Goal: Transaction & Acquisition: Purchase product/service

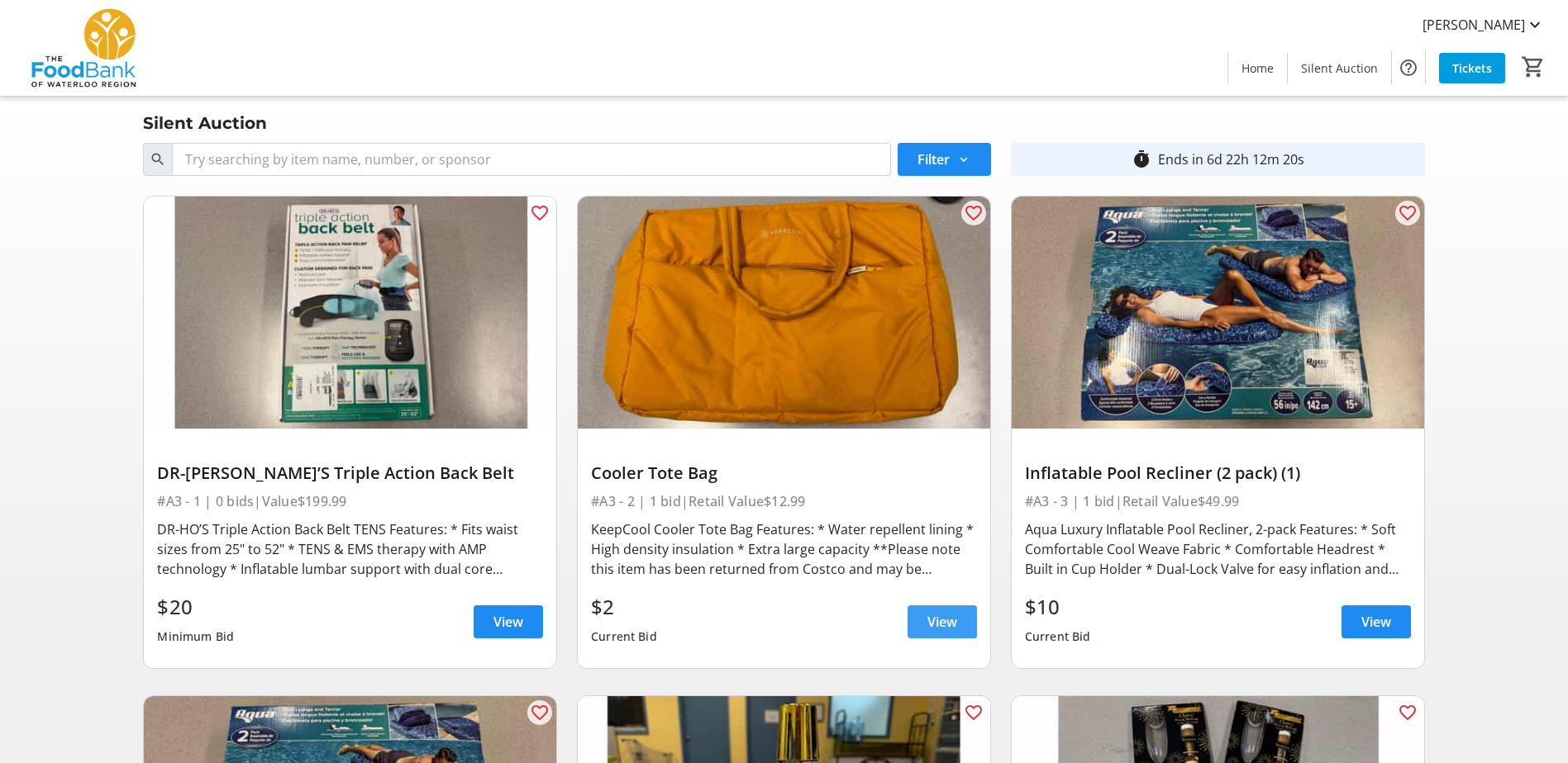
click at [930, 465] on span "View" at bounding box center [942, 622] width 30 height 20
click at [507, 465] on span "View" at bounding box center [509, 622] width 30 height 20
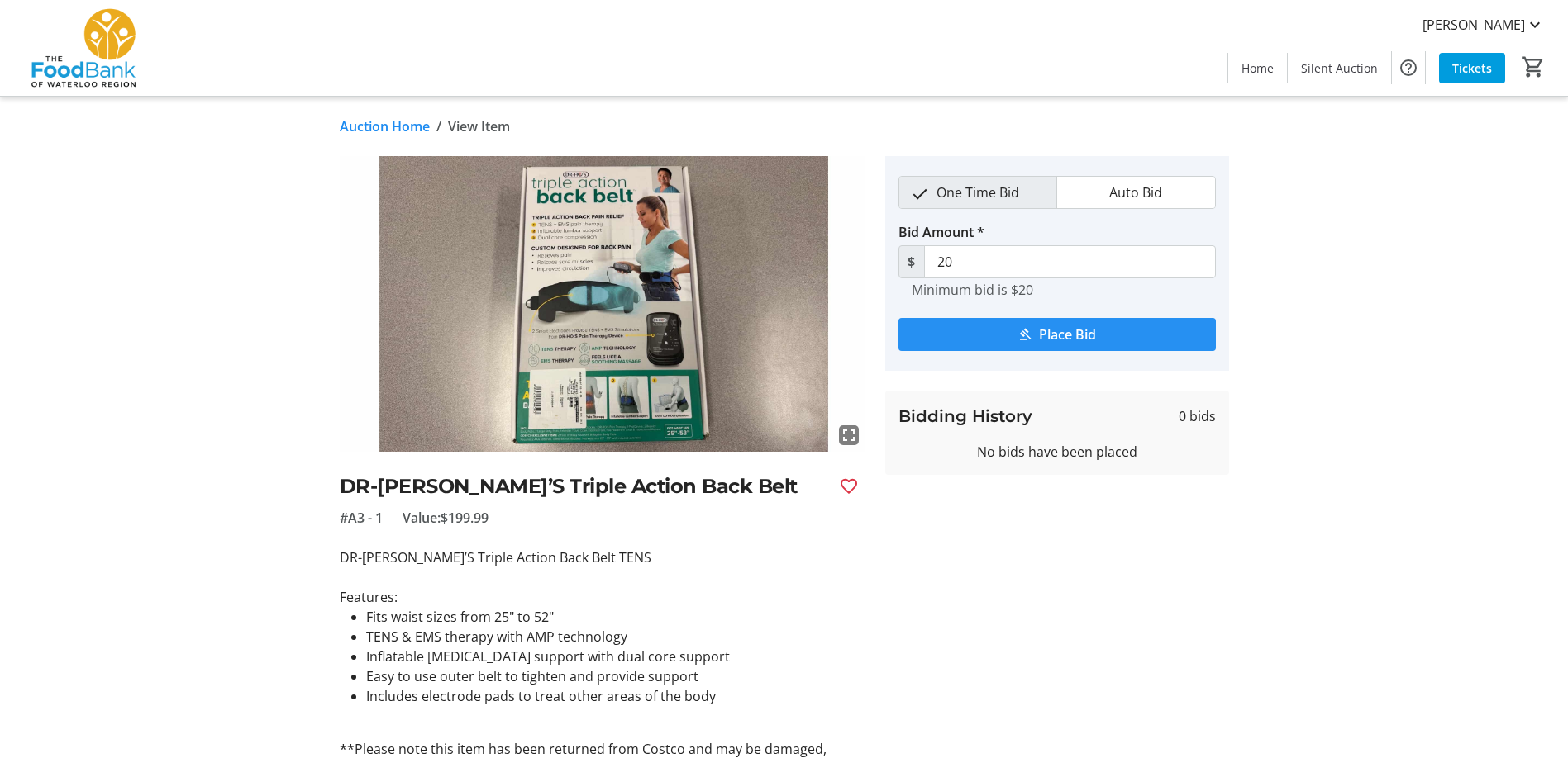
click at [1051, 330] on span "Place Bid" at bounding box center [1067, 334] width 57 height 20
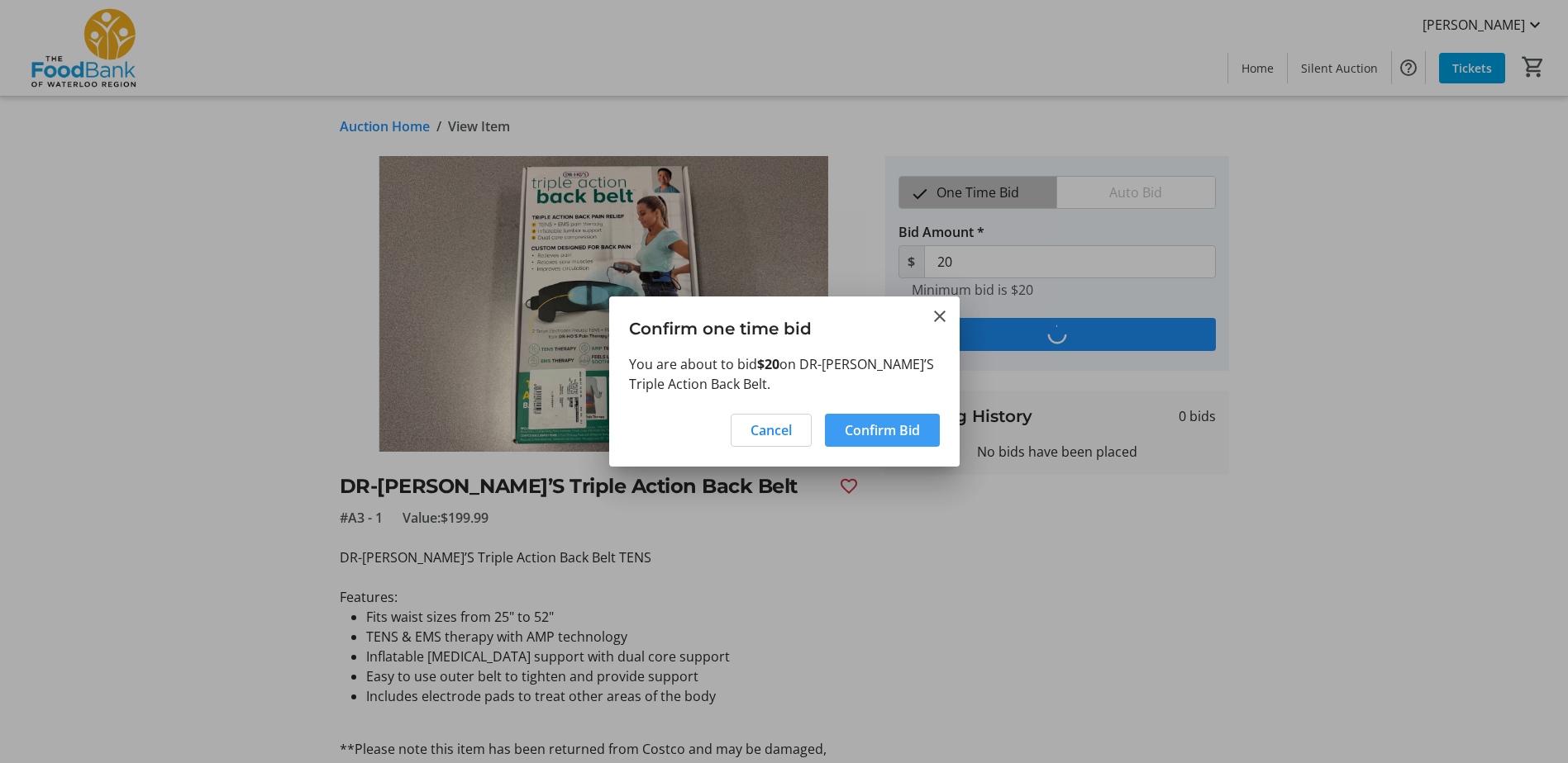
click at [911, 436] on span "Confirm Bid" at bounding box center [882, 430] width 75 height 20
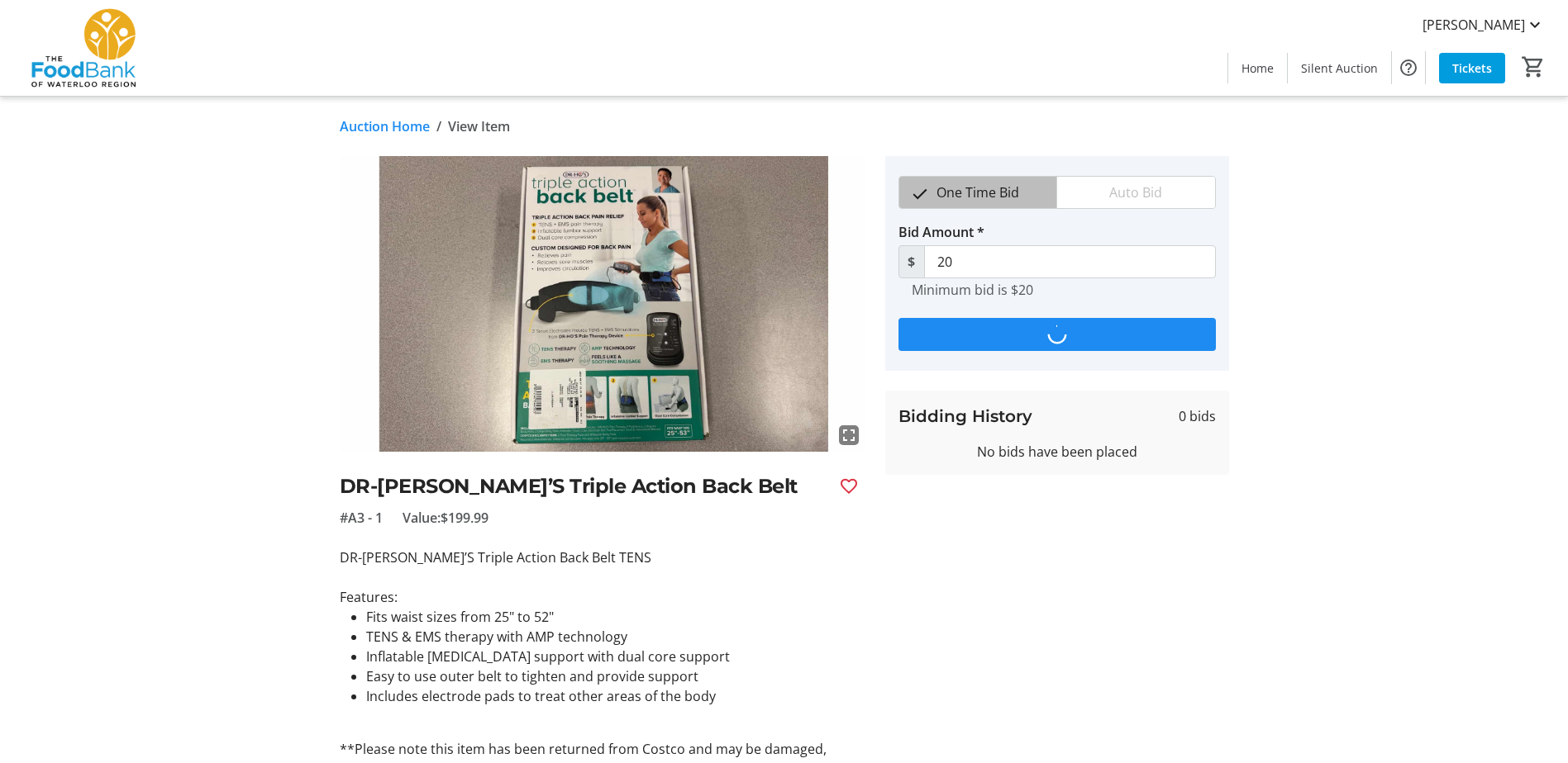
type input "30"
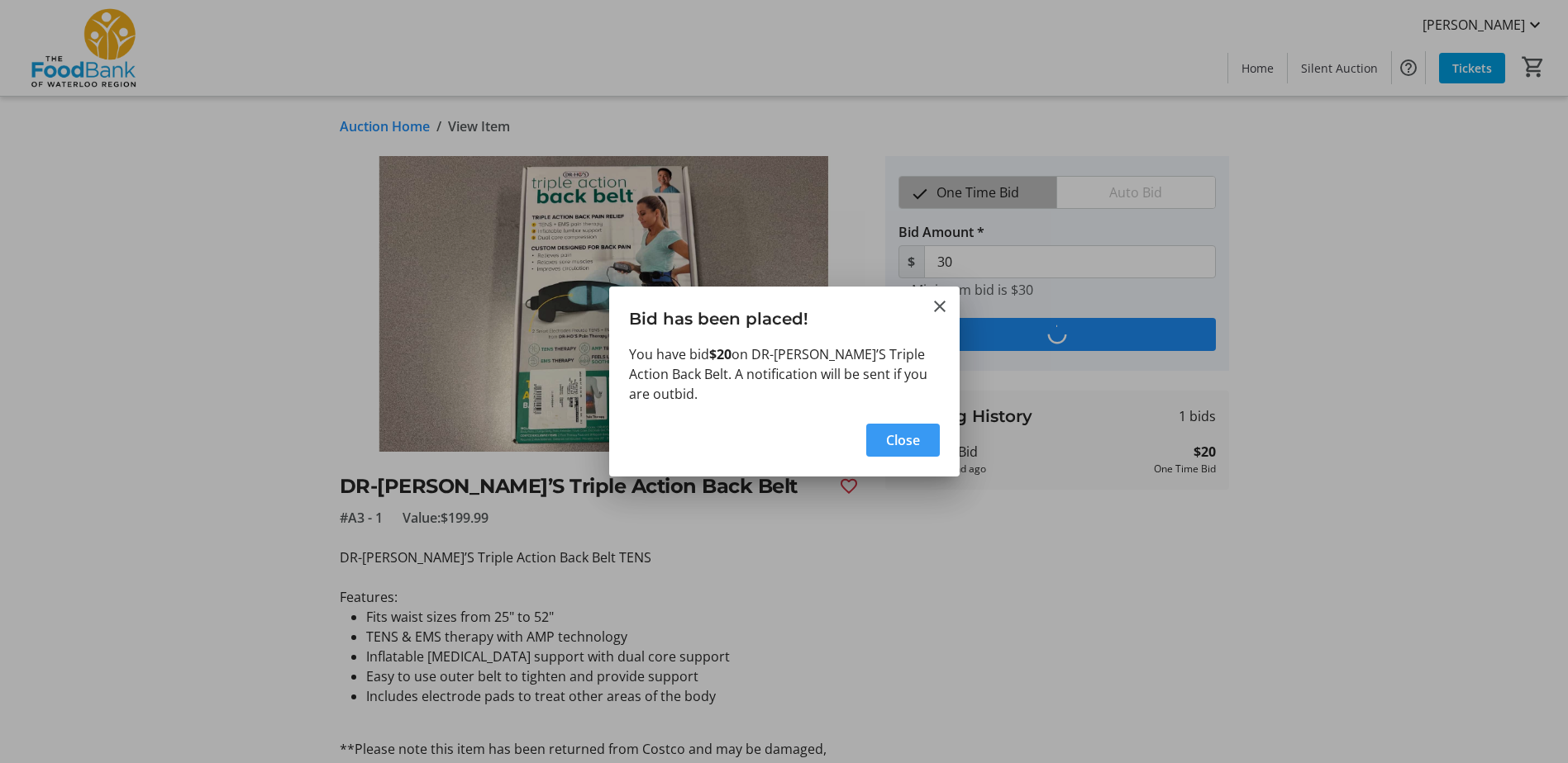
drag, startPoint x: 907, startPoint y: 430, endPoint x: 918, endPoint y: 434, distance: 11.7
click at [907, 430] on span "Close" at bounding box center [903, 440] width 34 height 20
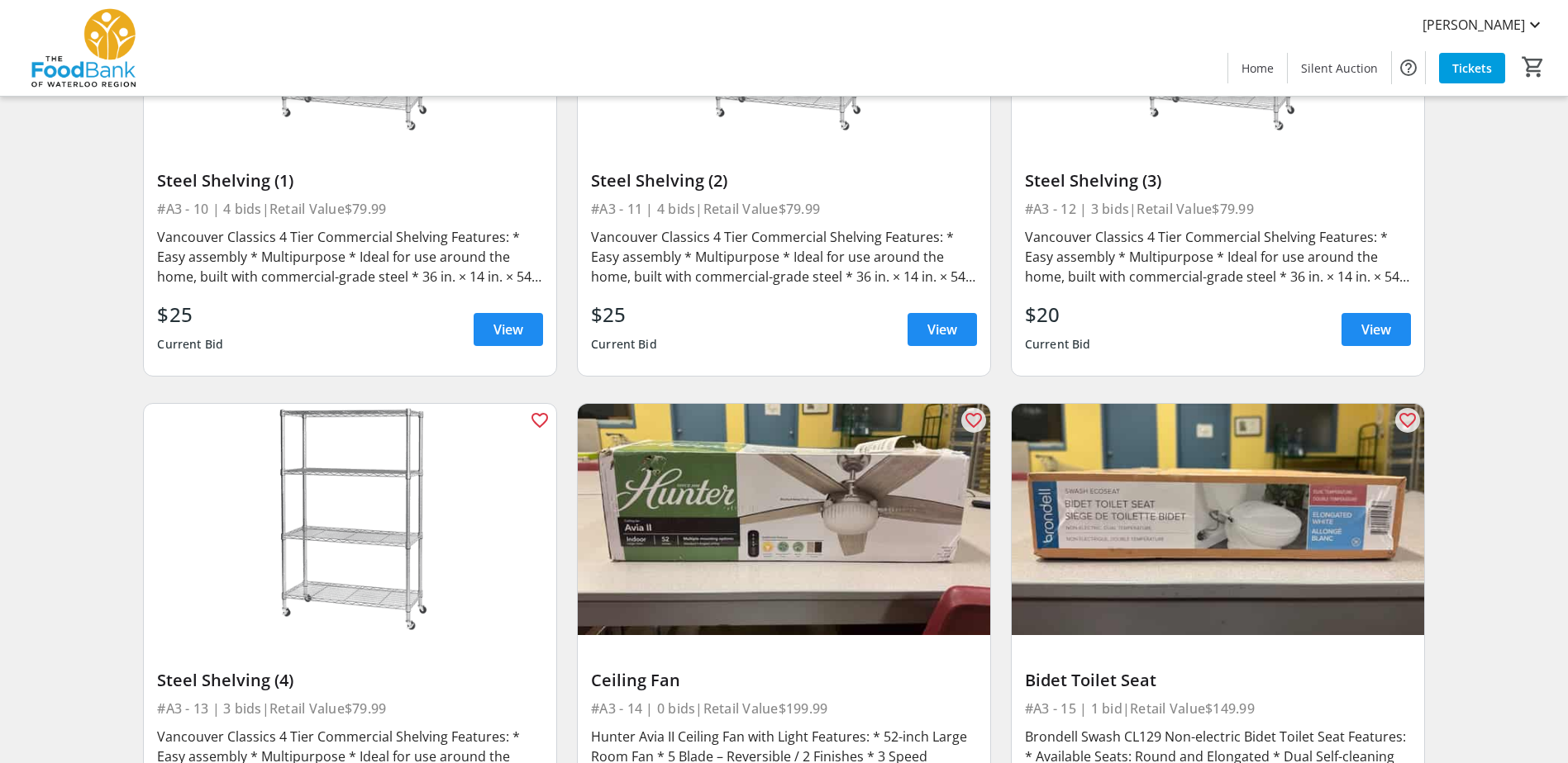
scroll to position [1900, 0]
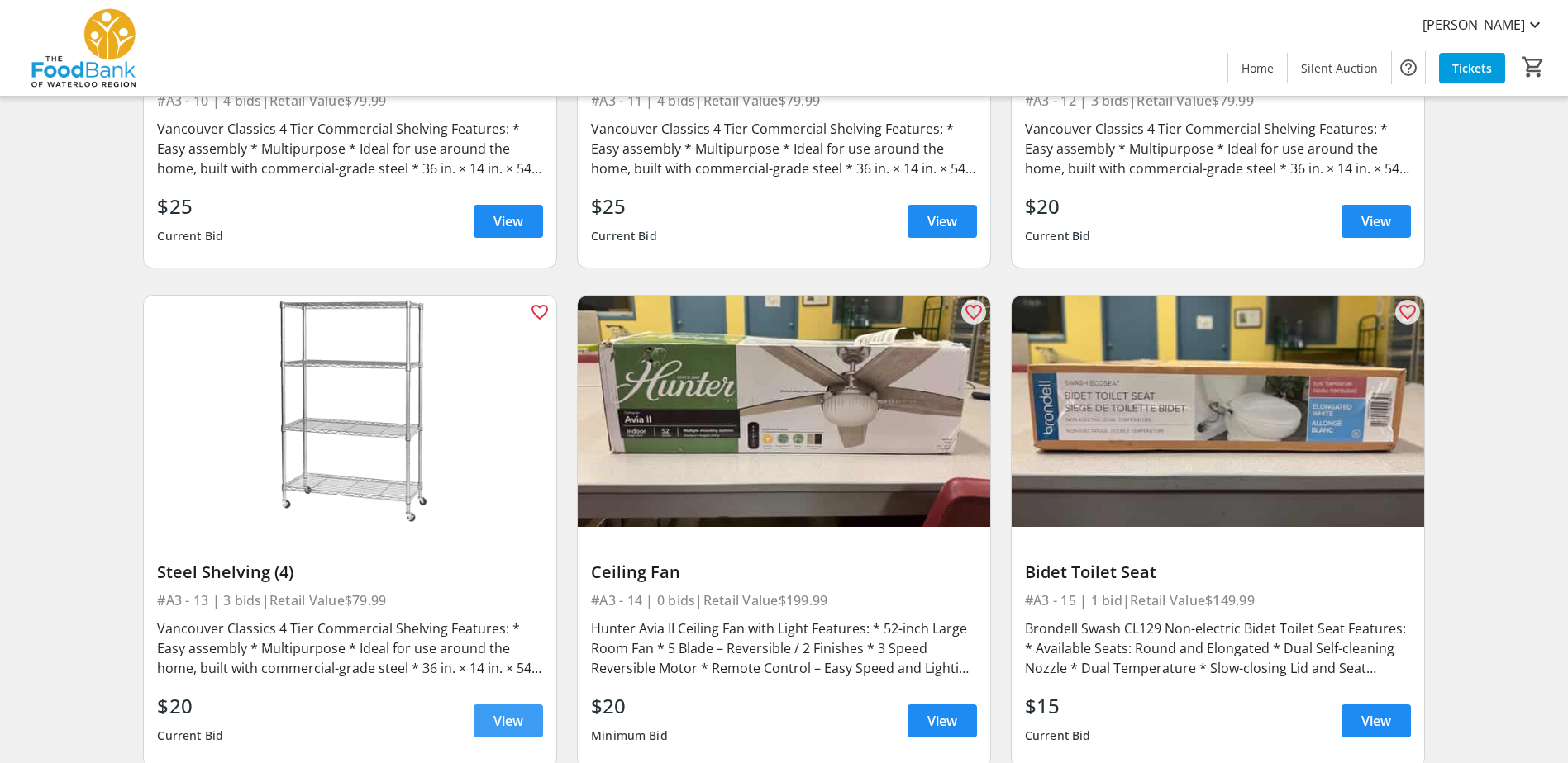
click at [495, 465] on span "View" at bounding box center [509, 721] width 30 height 20
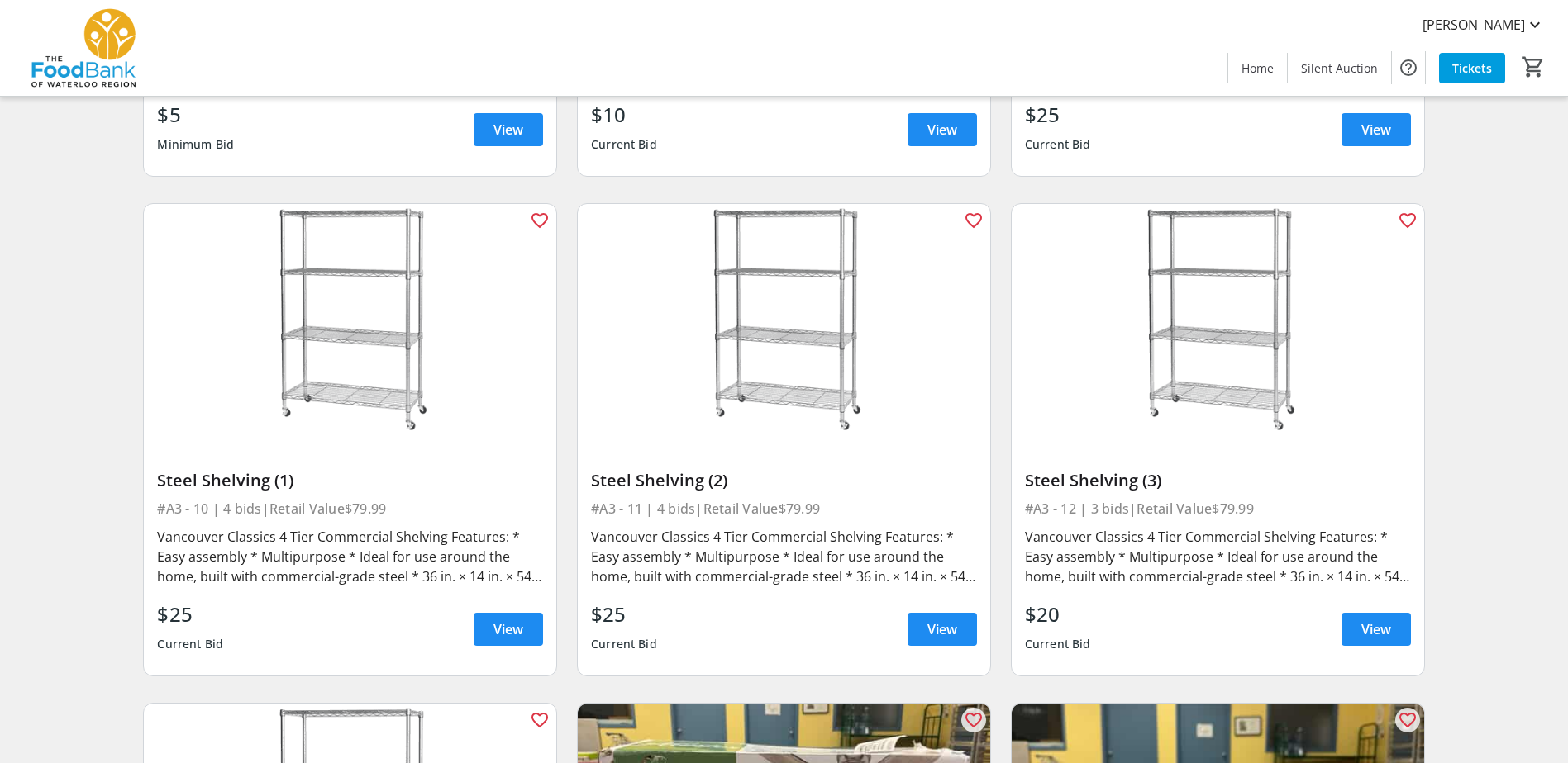
scroll to position [1569, 0]
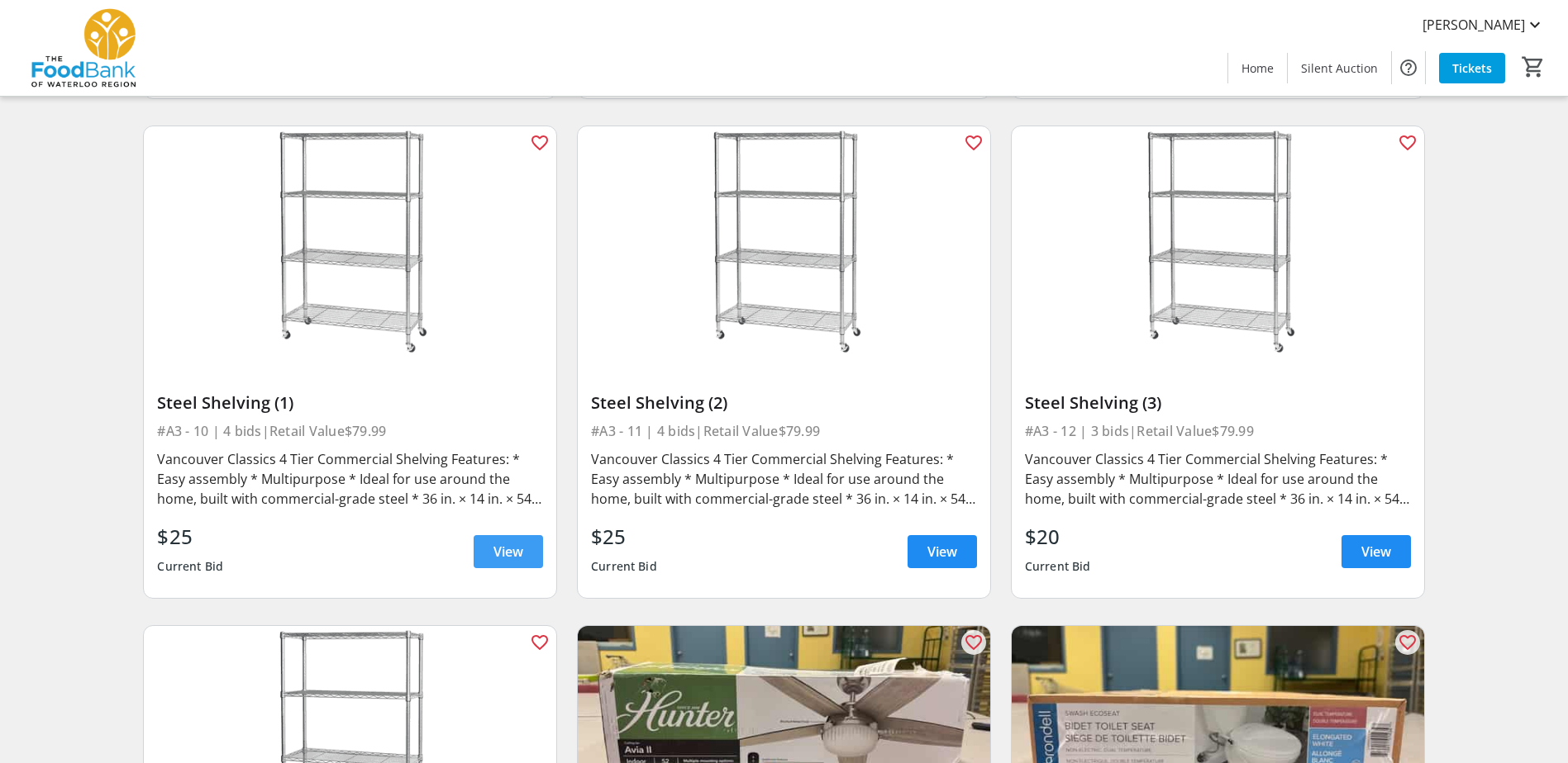
click at [507, 465] on span "View" at bounding box center [509, 551] width 30 height 20
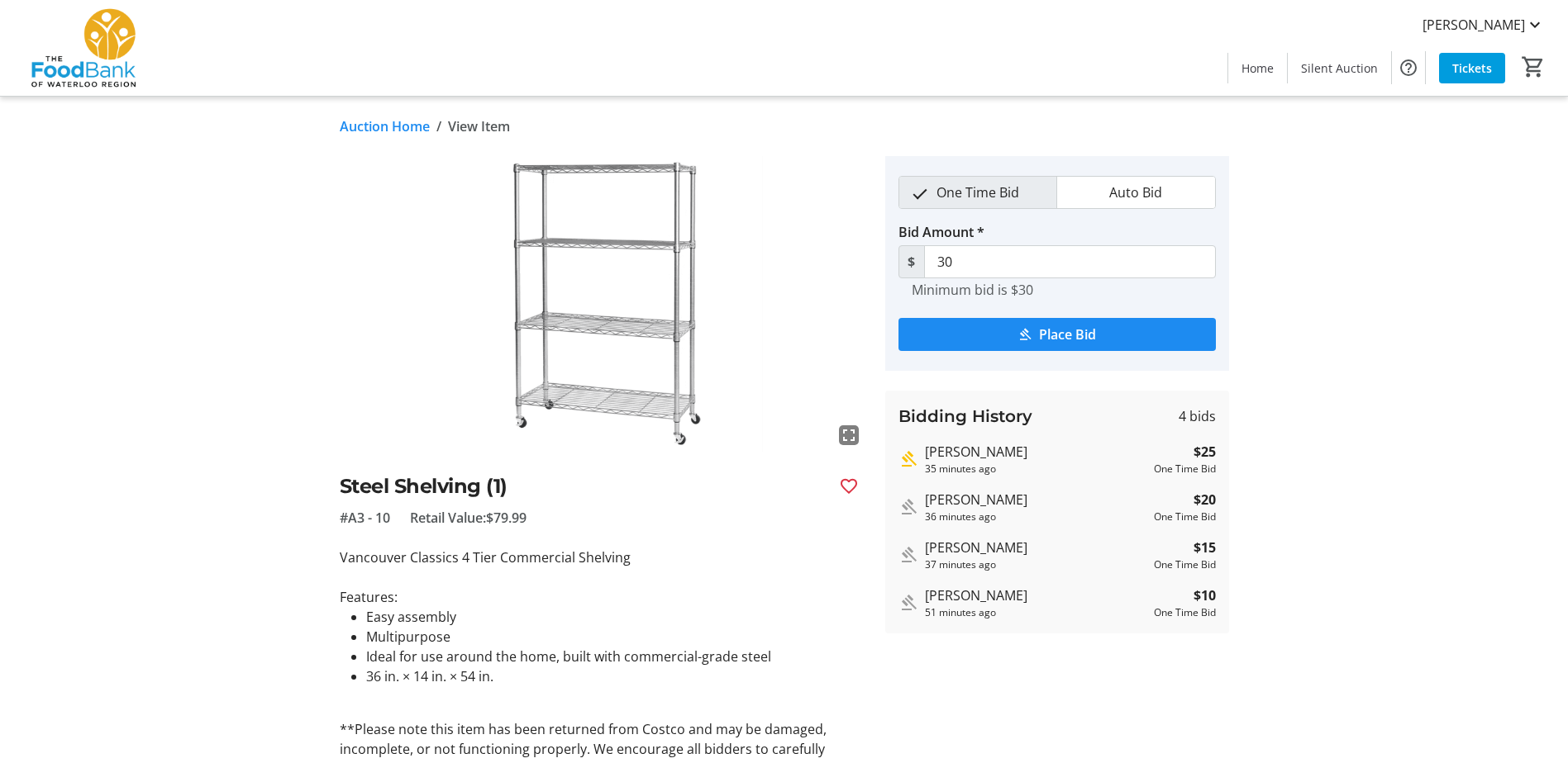
scroll to position [1569, 0]
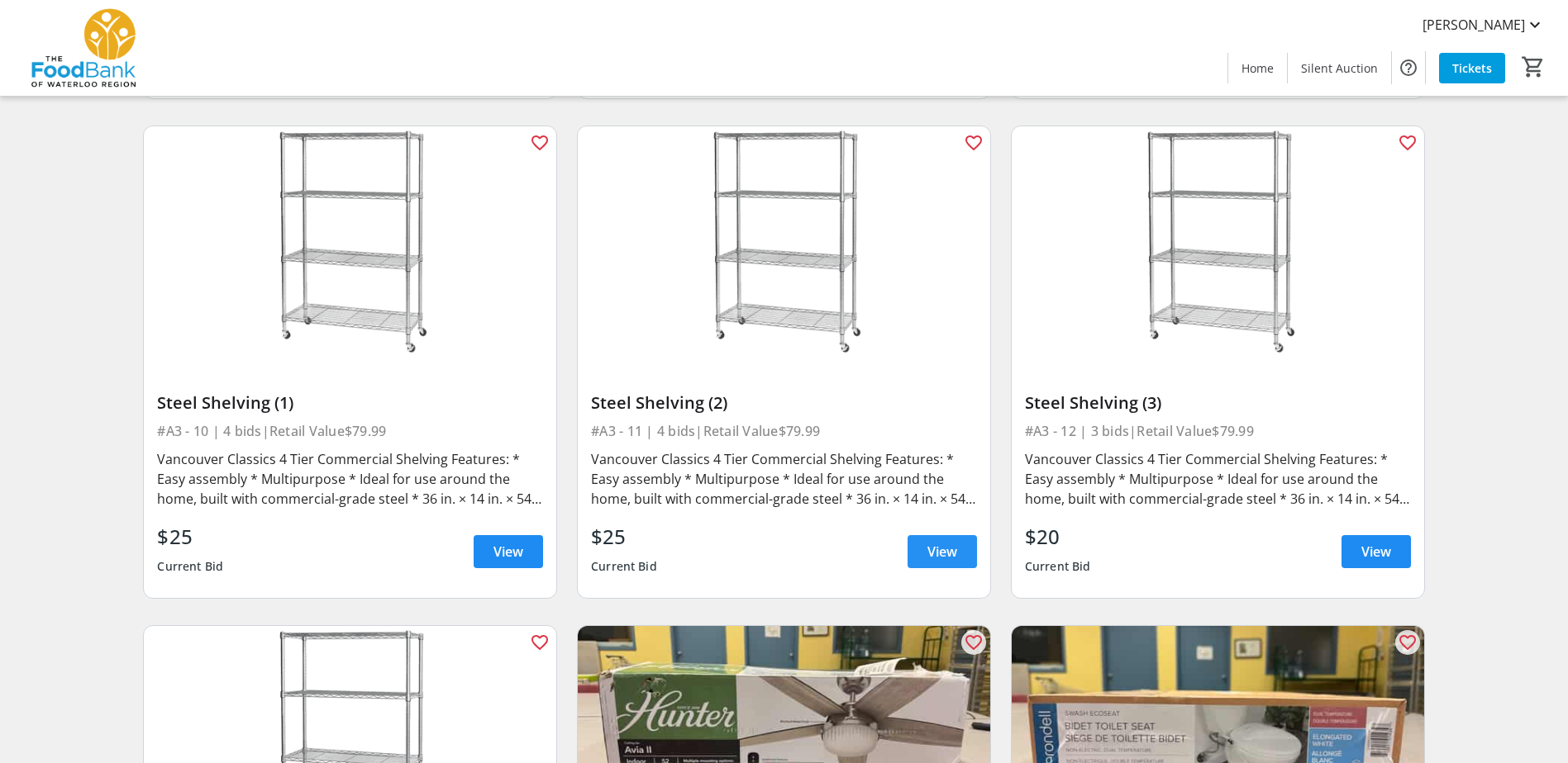
click at [922, 465] on span at bounding box center [942, 552] width 70 height 40
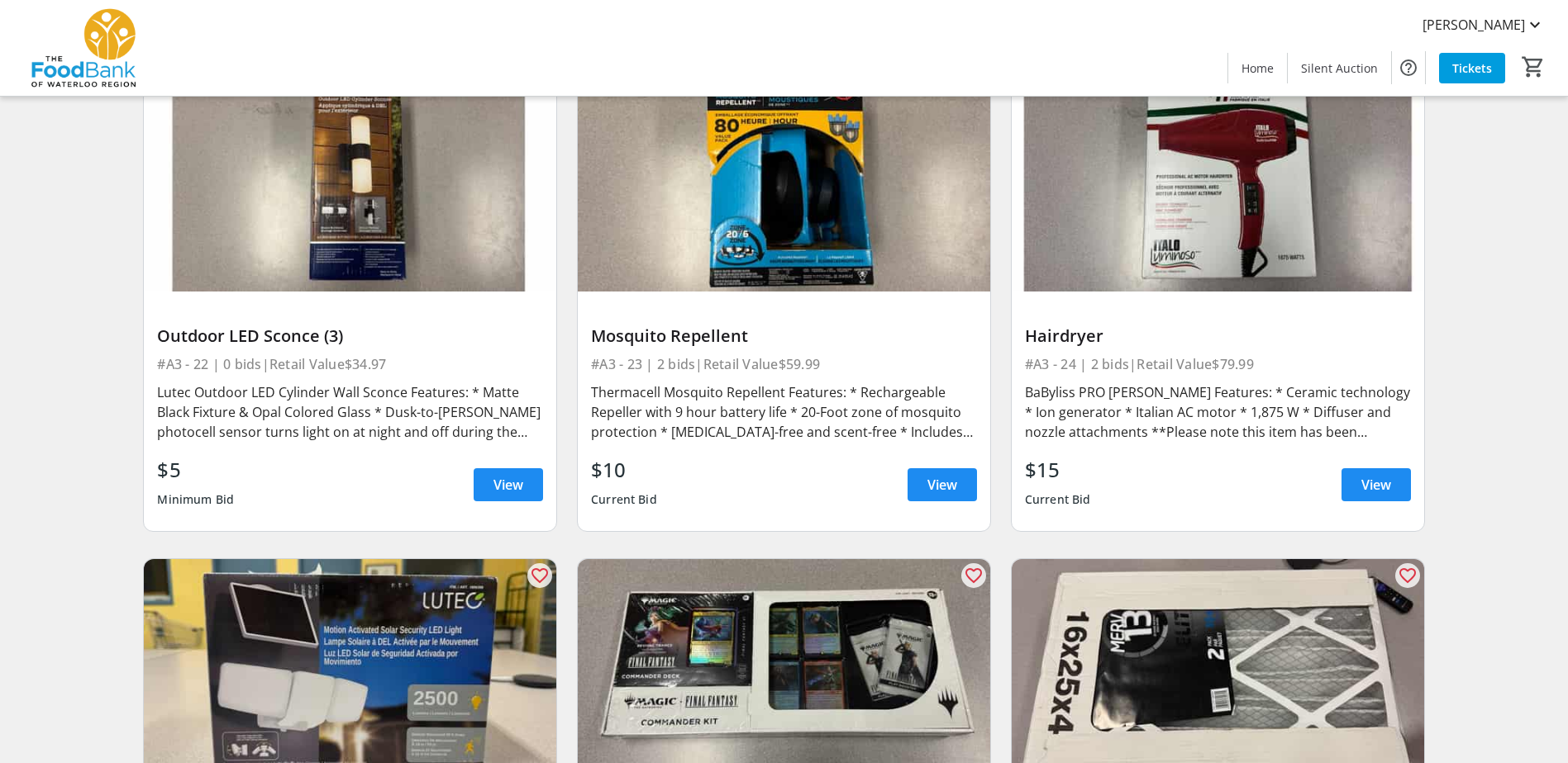
scroll to position [3304, 0]
